Goal: Find specific page/section: Find specific page/section

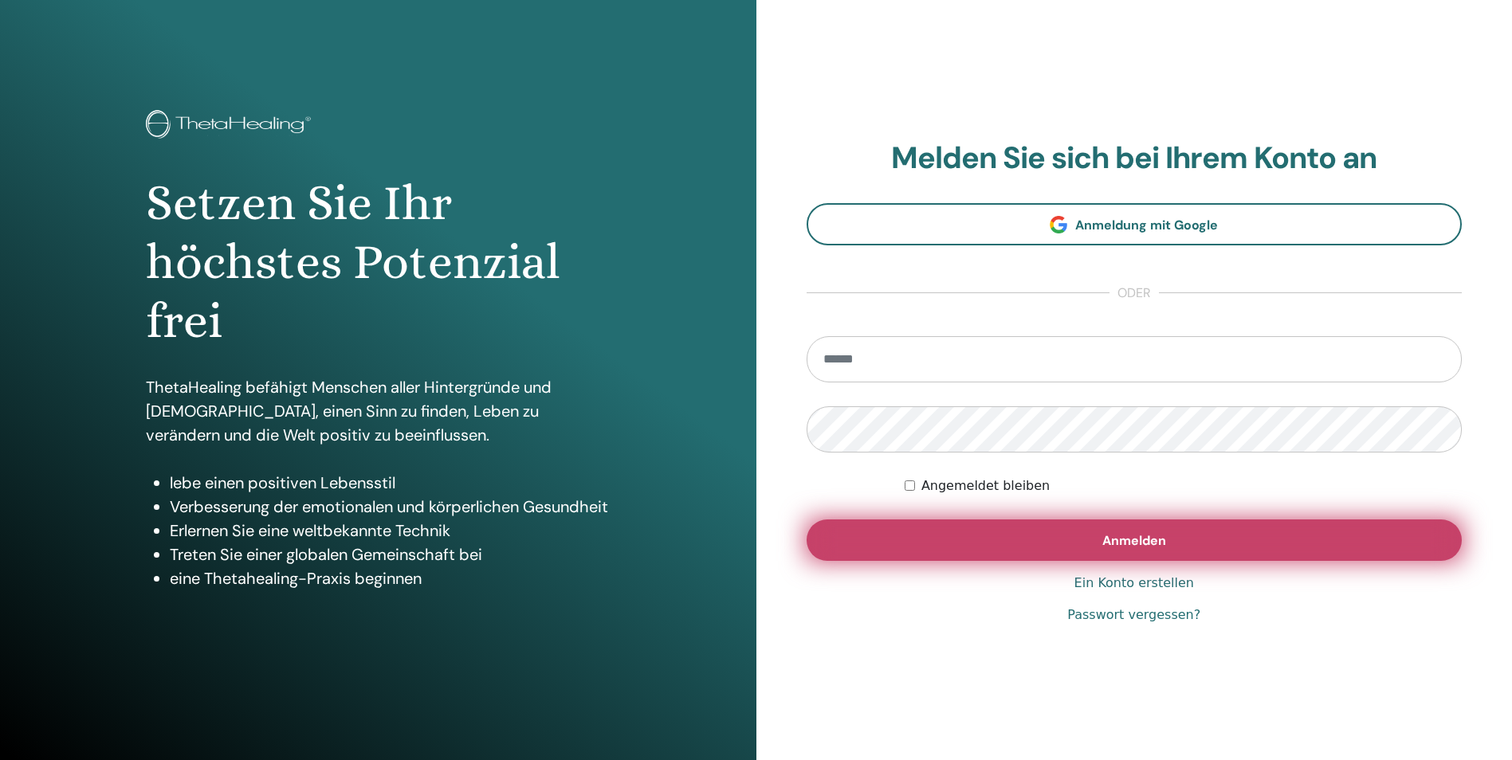
type input "**********"
click at [1095, 542] on button "Anmelden" at bounding box center [1134, 540] width 656 height 41
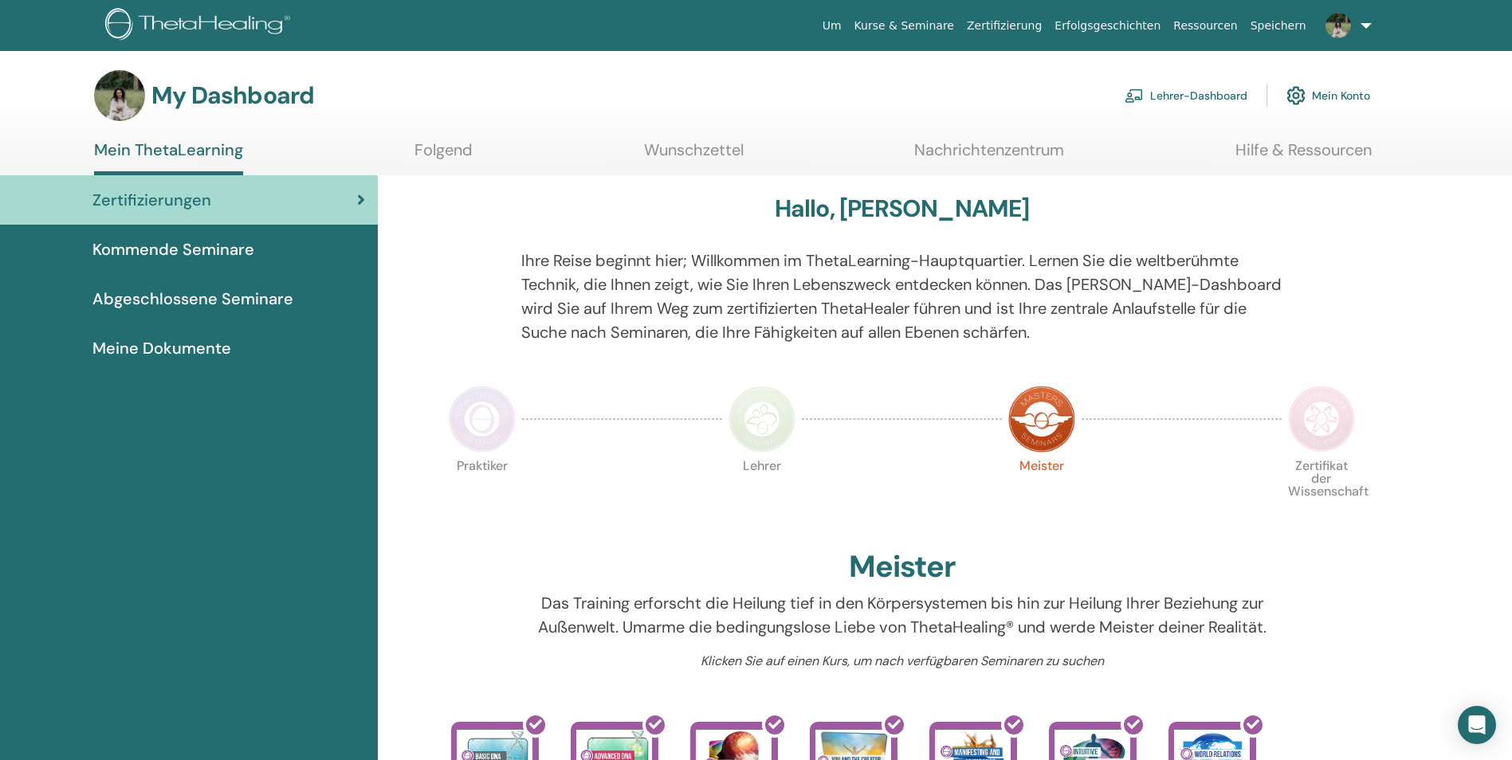
click at [226, 241] on span "Kommende Seminare" at bounding box center [173, 249] width 162 height 24
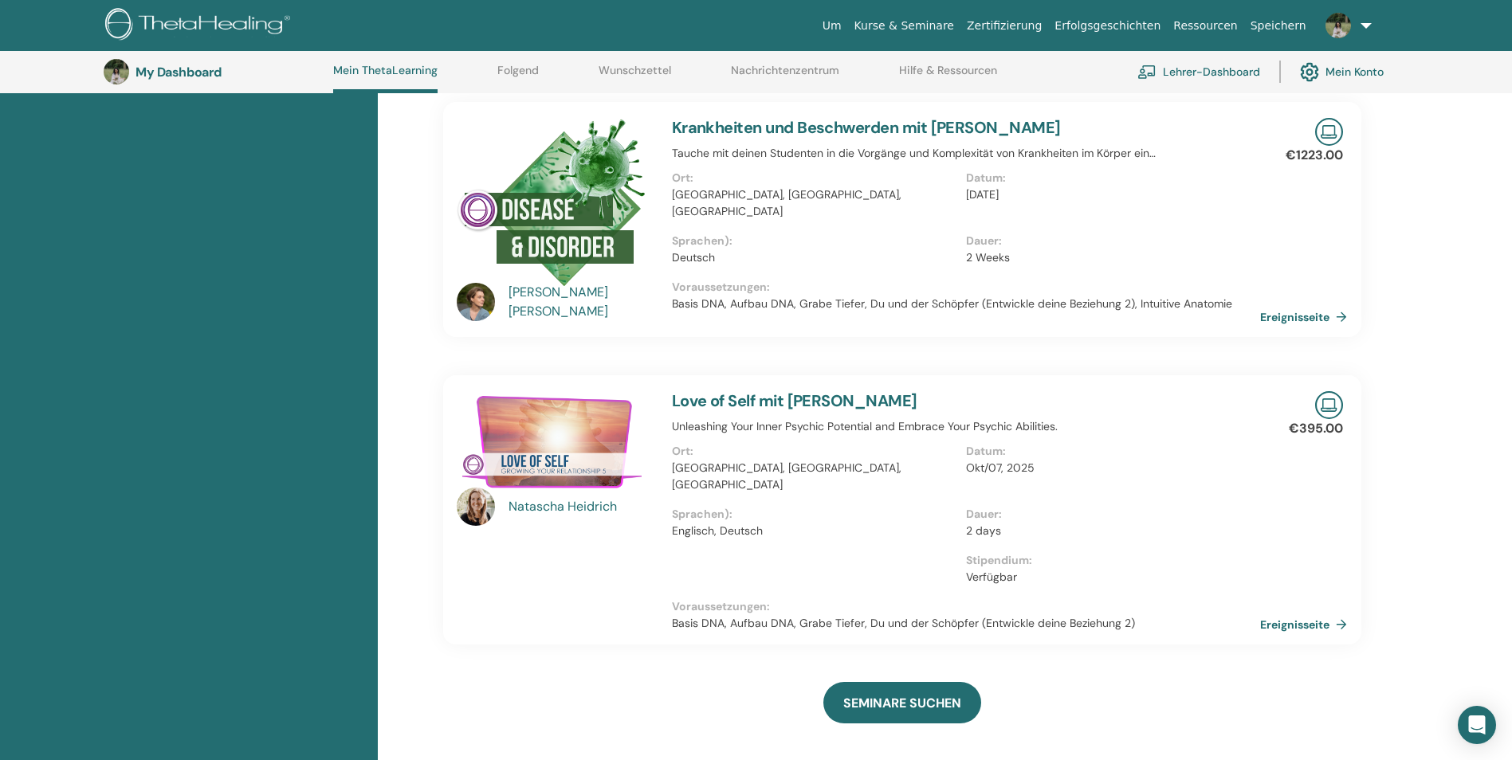
scroll to position [441, 0]
